Goal: Transaction & Acquisition: Book appointment/travel/reservation

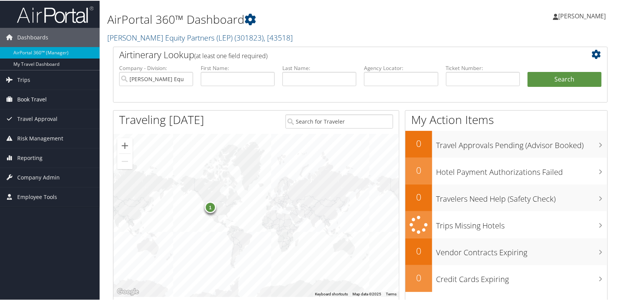
click at [31, 102] on span "Book Travel" at bounding box center [31, 98] width 29 height 19
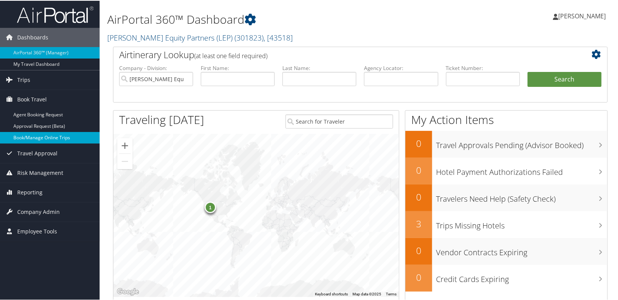
click at [35, 133] on link "Book/Manage Online Trips" at bounding box center [50, 136] width 100 height 11
click at [36, 138] on link "Book/Manage Online Trips" at bounding box center [50, 136] width 100 height 11
